Goal: Task Accomplishment & Management: Manage account settings

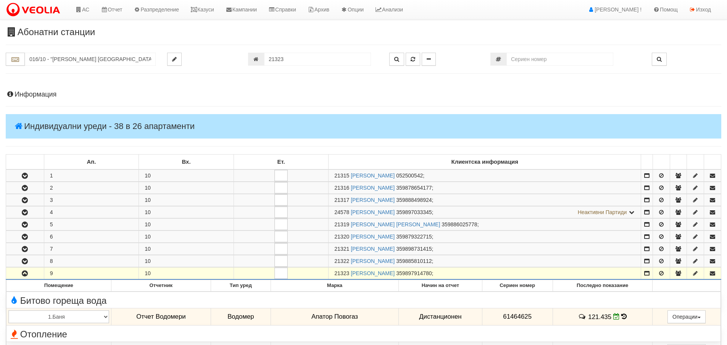
scroll to position [249, 0]
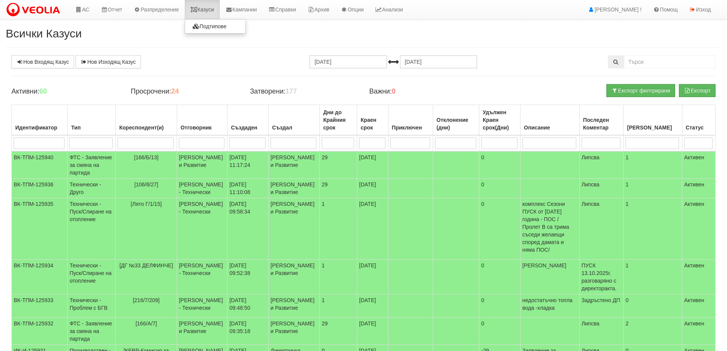
click at [206, 6] on link "Казуси" at bounding box center [202, 9] width 35 height 19
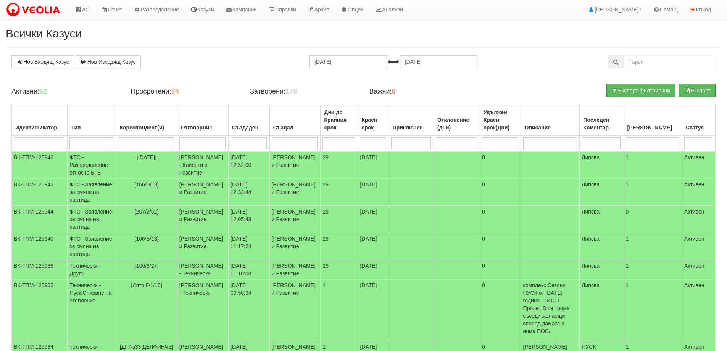
click at [170, 142] on input "search" at bounding box center [146, 142] width 56 height 11
click at [216, 142] on input "search" at bounding box center [202, 142] width 46 height 11
type input "кон"
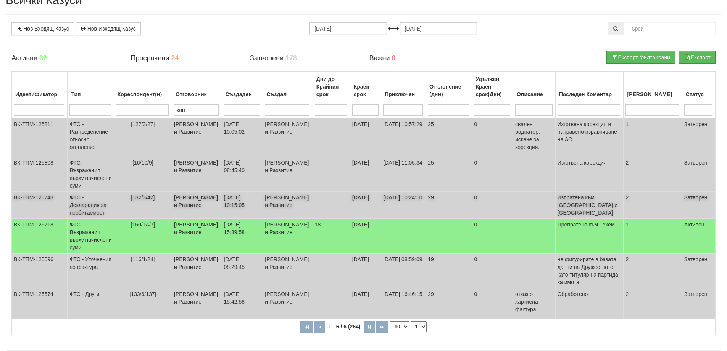
scroll to position [73, 0]
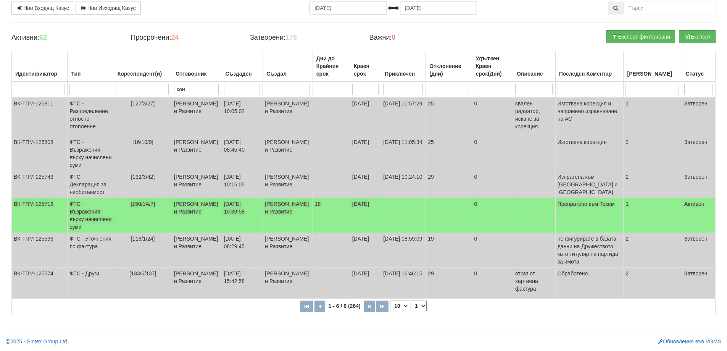
type input "кон"
click at [204, 210] on td "[PERSON_NAME] и Развитие" at bounding box center [197, 215] width 50 height 35
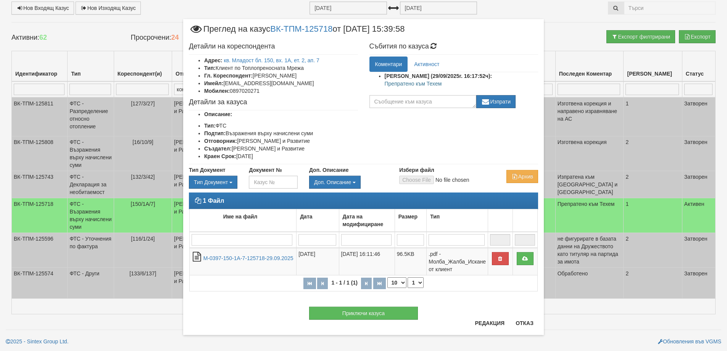
drag, startPoint x: 382, startPoint y: 84, endPoint x: 443, endPoint y: 84, distance: 61.1
click at [443, 84] on p "Препратено към Техем" at bounding box center [462, 84] width 154 height 8
copy p "Препратено към Техем"
click at [357, 312] on button "Приключи казуса" at bounding box center [363, 313] width 109 height 13
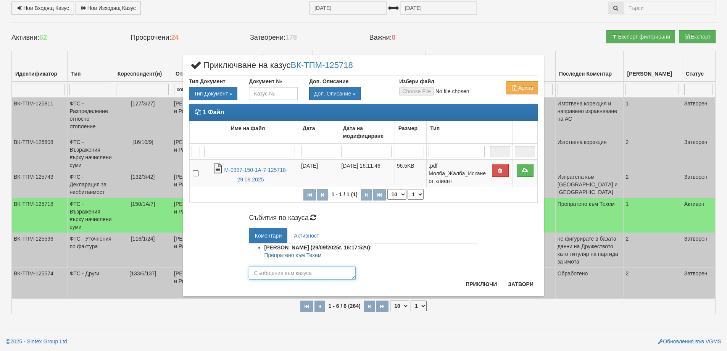
click at [327, 267] on textarea at bounding box center [302, 273] width 107 height 13
paste textarea "Препратено към Техем"
type textarea "Препратено към Техем"
click at [472, 281] on button "Приключи" at bounding box center [481, 284] width 40 height 12
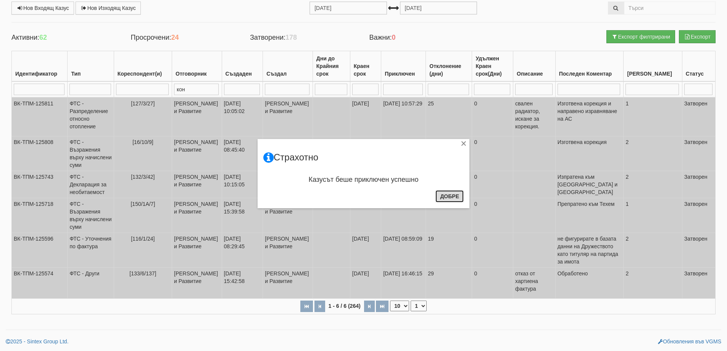
click at [458, 200] on button "Добре" at bounding box center [450, 196] width 28 height 12
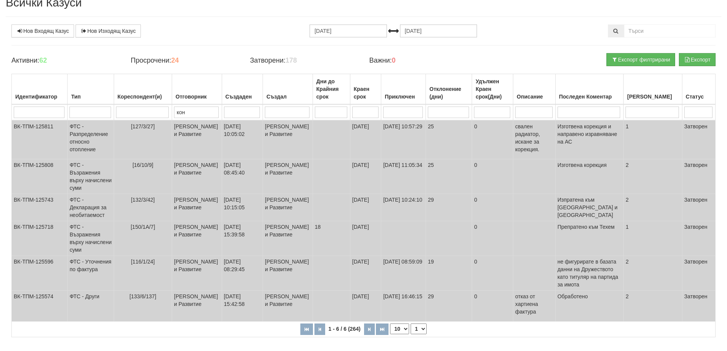
scroll to position [0, 0]
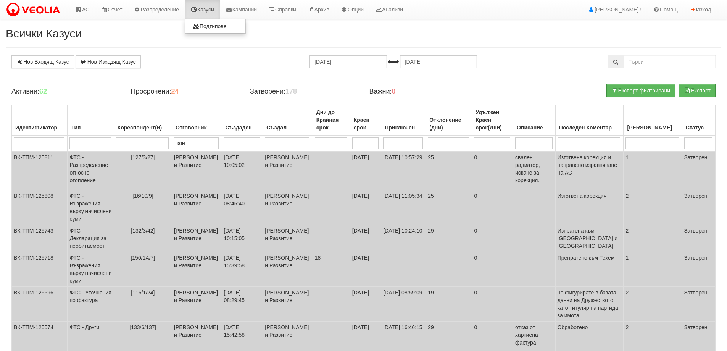
click at [209, 6] on link "Казуси" at bounding box center [202, 9] width 35 height 19
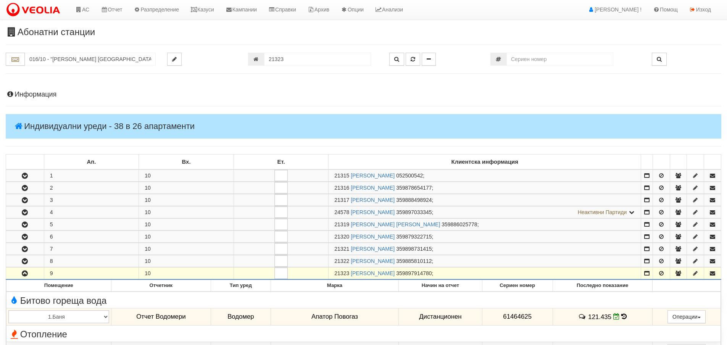
scroll to position [249, 0]
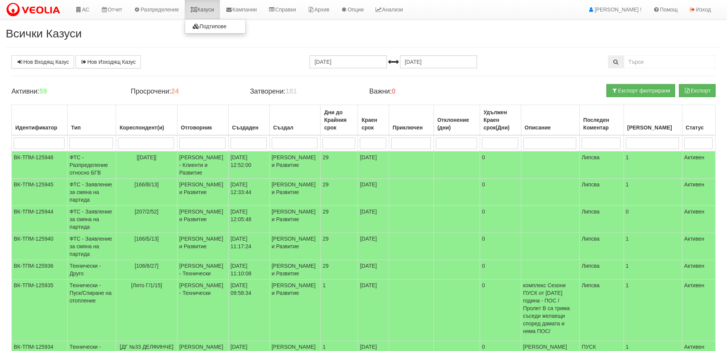
click at [215, 5] on link "Казуси" at bounding box center [202, 9] width 35 height 19
